Goal: Transaction & Acquisition: Book appointment/travel/reservation

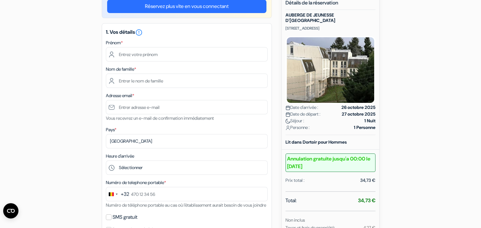
scroll to position [32, 0]
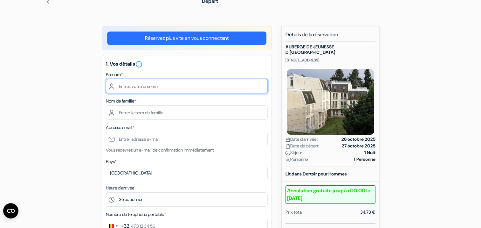
click at [172, 85] on input "text" at bounding box center [187, 86] width 162 height 14
type input "Jean-Pierre"
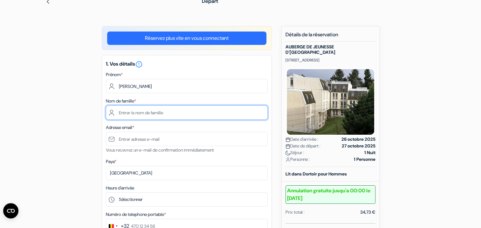
click at [161, 109] on input "text" at bounding box center [187, 112] width 162 height 14
type input "Jacobs"
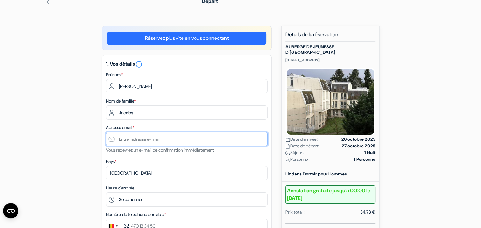
click at [163, 134] on input "text" at bounding box center [187, 139] width 162 height 14
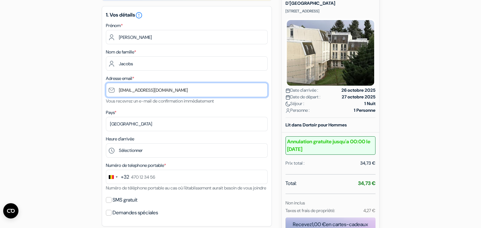
scroll to position [95, 0]
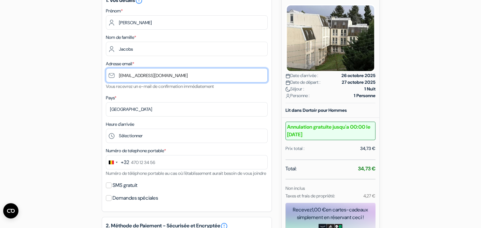
type input "[EMAIL_ADDRESS][DOMAIN_NAME]"
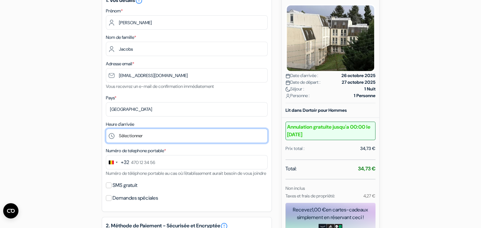
click at [160, 137] on select "Sélectionner 16:00 17:00 18:00 19:00 20:00 21:00 22:00 23:00 0:00" at bounding box center [187, 136] width 162 height 14
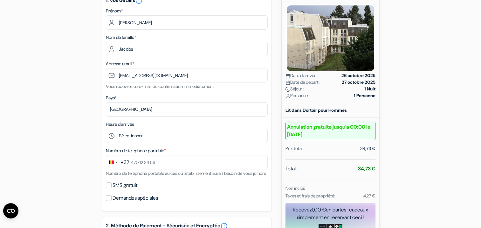
click at [90, 132] on div "add_box AUBERGE DE JEUNESSE D'ORLEANS 3, rue Croix Péchée, Orleans, France Déta…" at bounding box center [241, 207] width 420 height 491
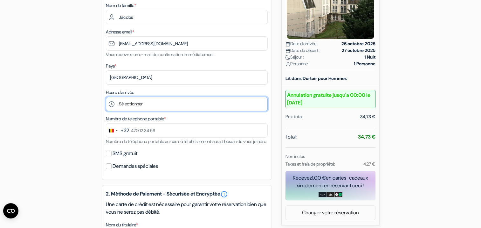
click at [148, 106] on select "Sélectionner 16:00 17:00 18:00 19:00 20:00 21:00 22:00 23:00 0:00" at bounding box center [187, 104] width 162 height 14
select select "22"
click at [106, 97] on select "Sélectionner 16:00 17:00 18:00 19:00 20:00 21:00 22:00 23:00 0:00" at bounding box center [187, 104] width 162 height 14
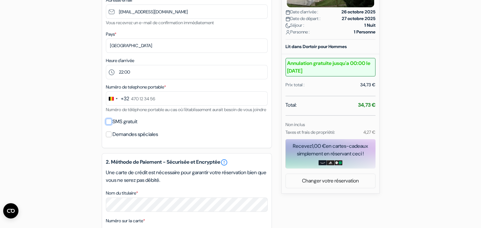
click at [109, 124] on input "SMS gratuit" at bounding box center [109, 122] width 6 height 6
checkbox input "true"
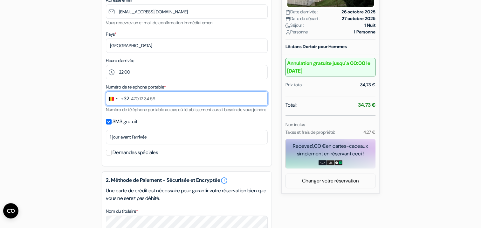
click at [159, 99] on input "text" at bounding box center [187, 98] width 162 height 14
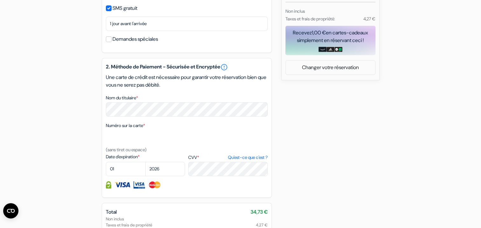
scroll to position [286, 0]
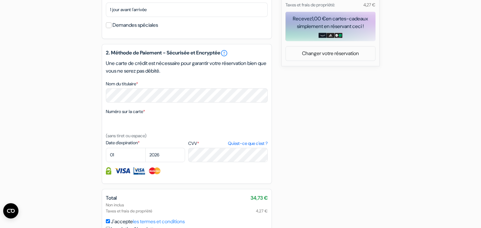
type input "468 51 53 02"
click at [117, 162] on select "01 02 03 04 05 06 07 08 09 10 11 12" at bounding box center [126, 155] width 40 height 14
select select "08"
click at [106, 156] on select "01 02 03 04 05 06 07 08 09 10 11 12" at bounding box center [126, 155] width 40 height 14
click at [164, 162] on select "2025 2026 2027 2028 2029 2030 2031 2032 2033 2034 2035 2036 2037 2038 2039 2040…" at bounding box center [165, 155] width 40 height 14
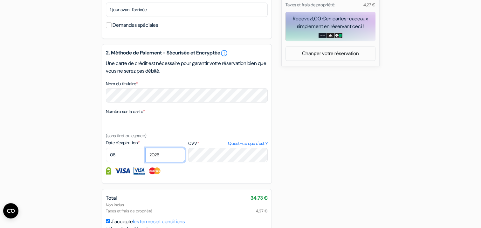
select select "2030"
click at [145, 156] on select "2025 2026 2027 2028 2029 2030 2031 2032 2033 2034 2035 2036 2037 2038 2039 2040…" at bounding box center [165, 155] width 40 height 14
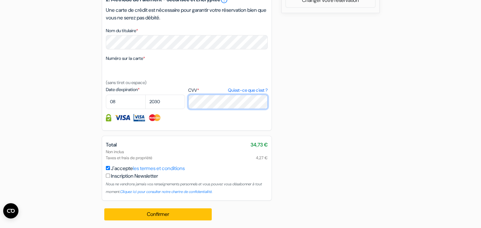
scroll to position [348, 0]
click at [108, 176] on input "checkbox" at bounding box center [108, 175] width 4 height 4
checkbox input "true"
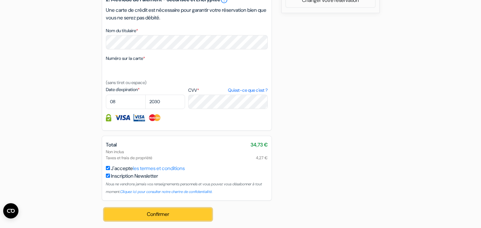
click at [155, 212] on button "Confirmer Loading..." at bounding box center [158, 214] width 108 height 12
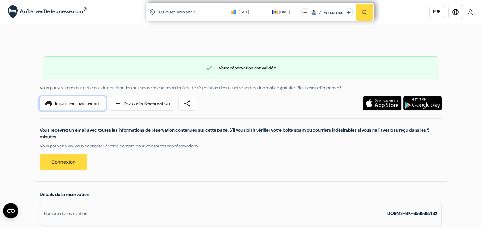
click at [76, 104] on link "print Imprimer maintenant" at bounding box center [73, 103] width 66 height 15
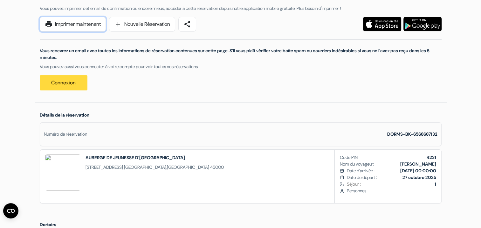
scroll to position [95, 0]
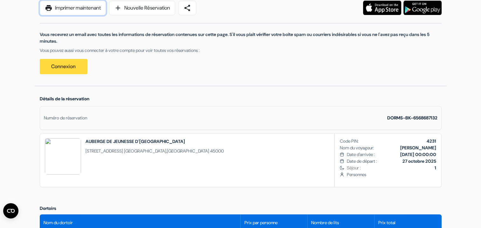
click at [62, 8] on link "print Imprimer maintenant" at bounding box center [73, 8] width 66 height 15
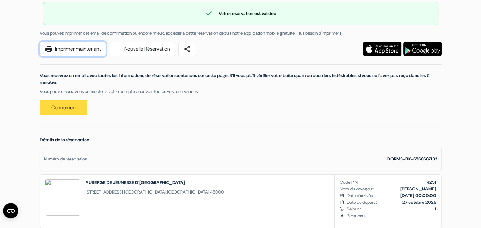
scroll to position [0, 0]
